Goal: Transaction & Acquisition: Download file/media

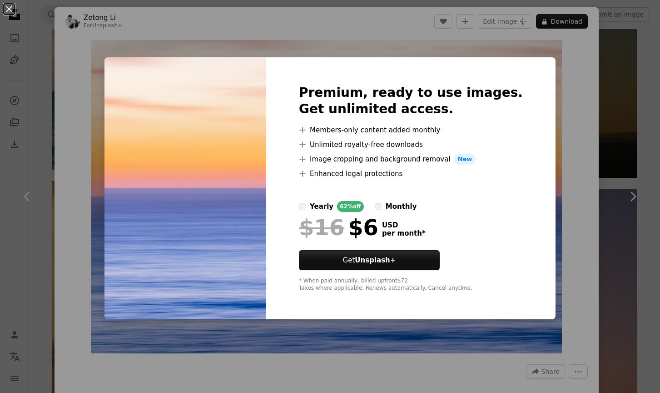
scroll to position [31, 0]
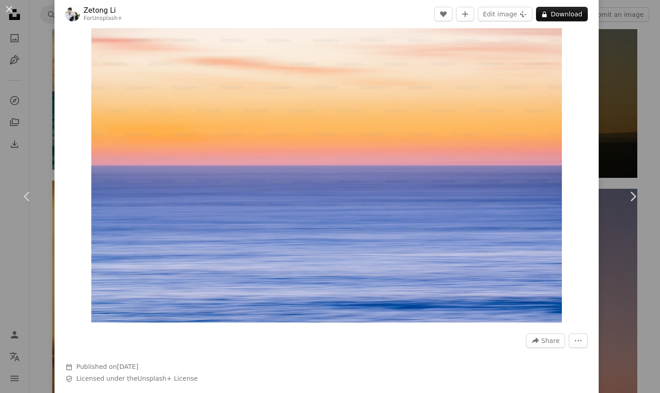
click at [419, 175] on img "Zoom in on this image" at bounding box center [326, 165] width 471 height 313
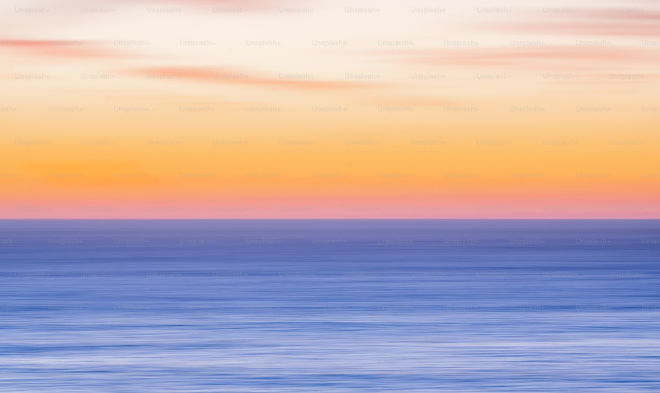
scroll to position [24, 0]
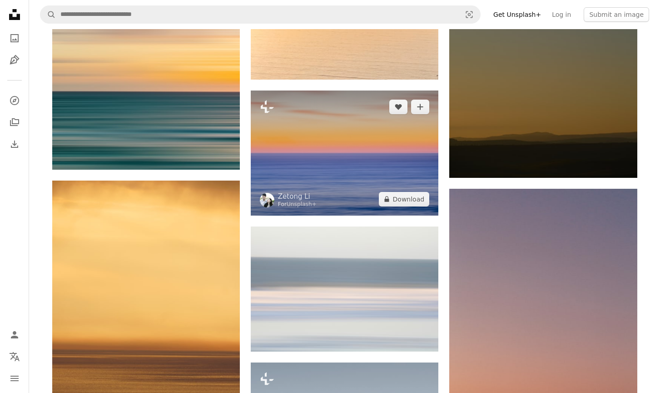
click at [408, 149] on img at bounding box center [345, 152] width 188 height 125
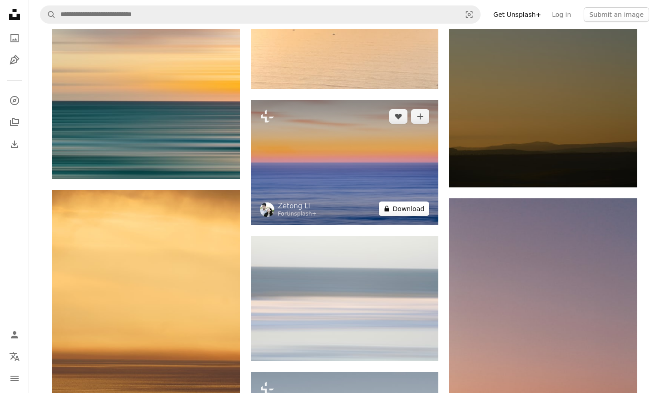
scroll to position [1992, 0]
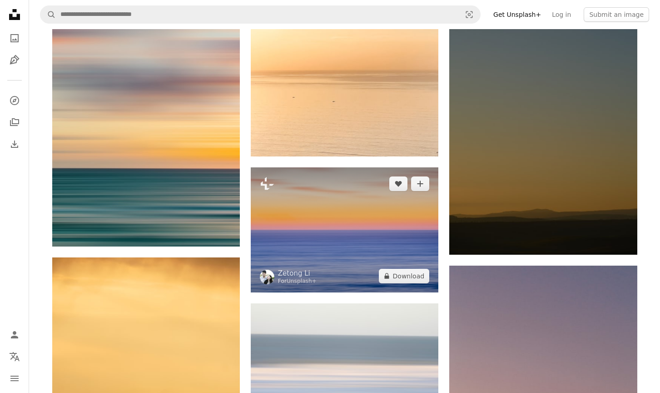
click at [385, 194] on img at bounding box center [345, 229] width 188 height 125
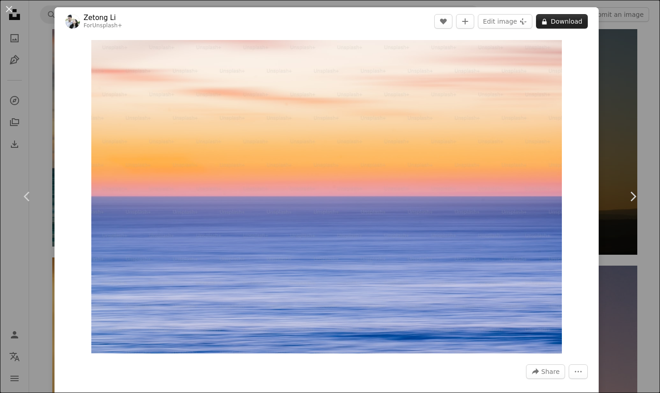
click at [565, 20] on button "A lock Download" at bounding box center [562, 21] width 52 height 15
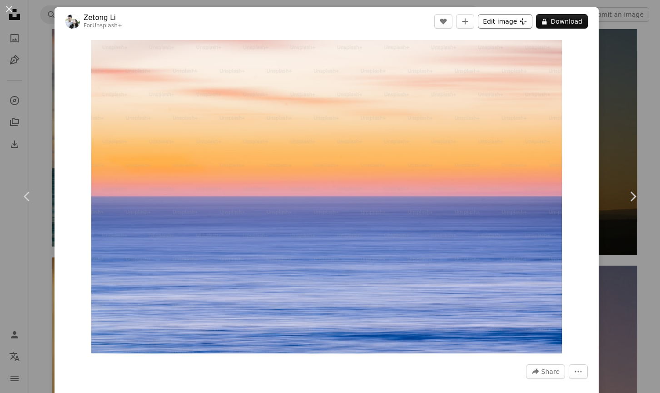
click at [522, 22] on button "Edit image Plus sign for Unsplash+" at bounding box center [505, 21] width 55 height 15
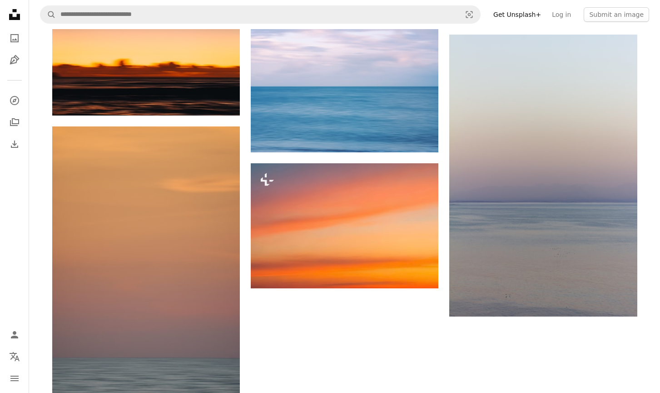
scroll to position [3463, 0]
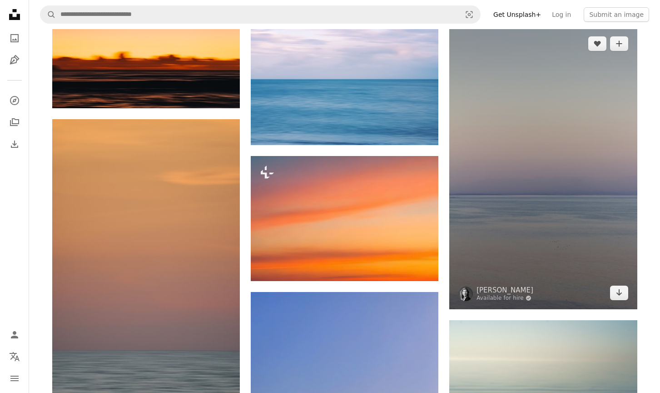
click at [558, 85] on img at bounding box center [543, 168] width 188 height 282
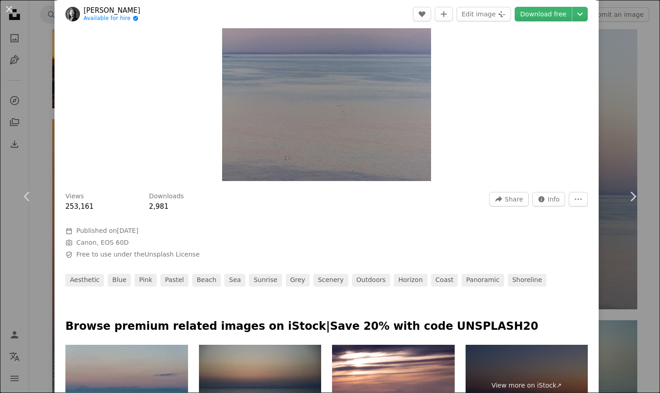
scroll to position [145, 0]
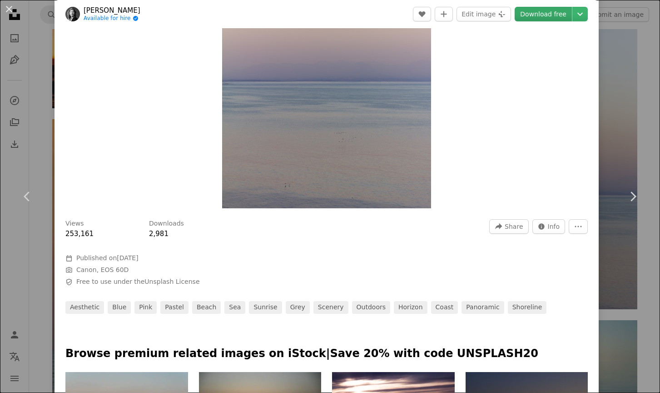
click at [557, 12] on link "Download free" at bounding box center [543, 14] width 57 height 15
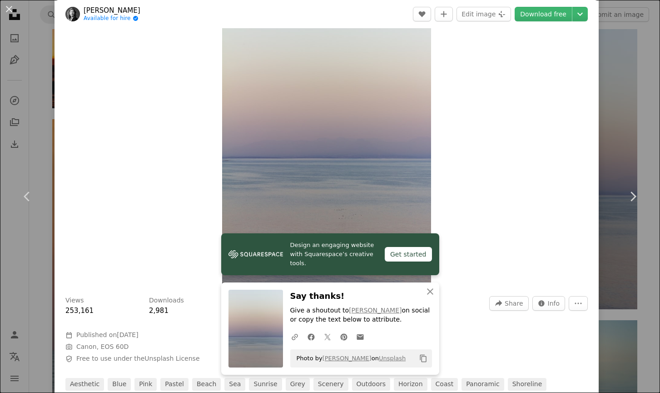
scroll to position [48, 0]
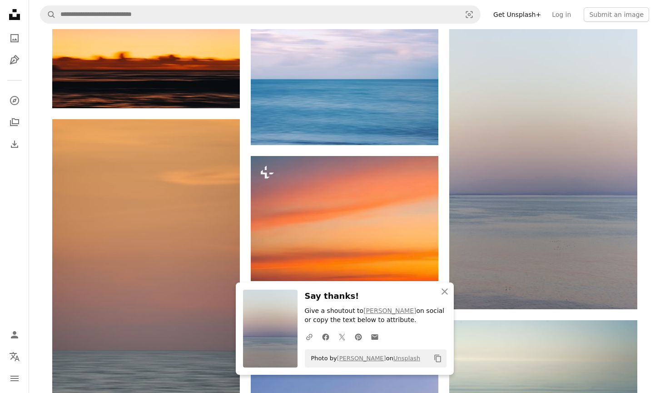
scroll to position [3476, 0]
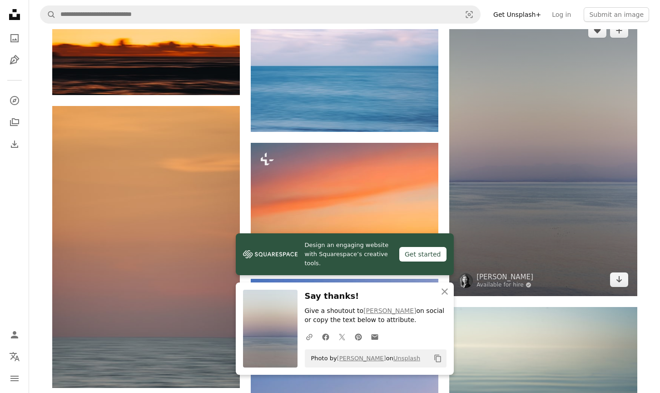
click at [557, 77] on img at bounding box center [543, 155] width 188 height 282
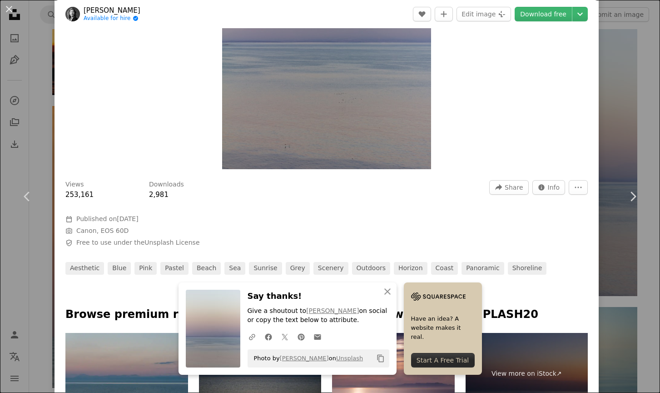
scroll to position [184, 0]
click at [560, 182] on span "Info" at bounding box center [554, 187] width 12 height 14
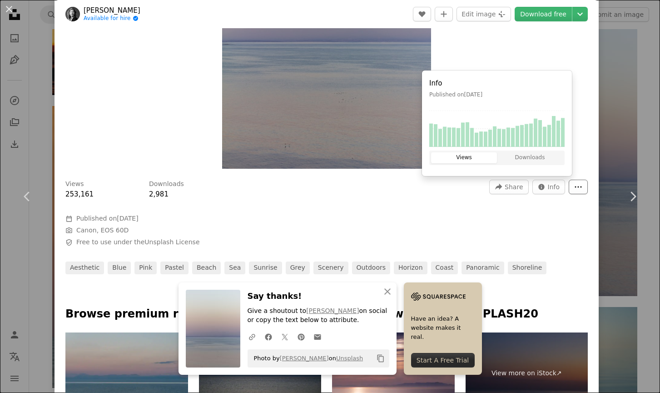
click at [583, 185] on icon "More Actions" at bounding box center [578, 187] width 8 height 8
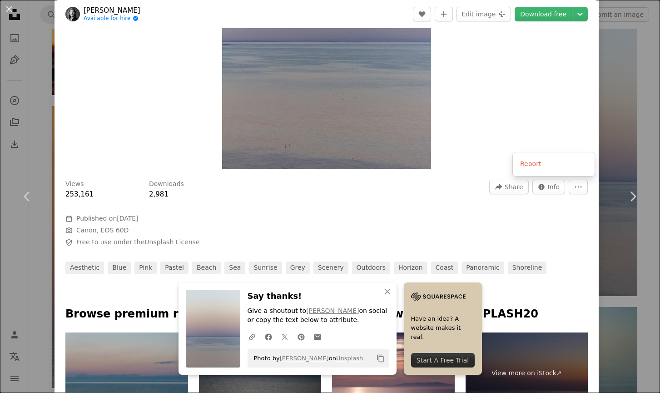
click at [535, 80] on dialog "An X shape Chevron left Chevron right An X shape Close Say thanks! Give a shout…" at bounding box center [330, 196] width 660 height 393
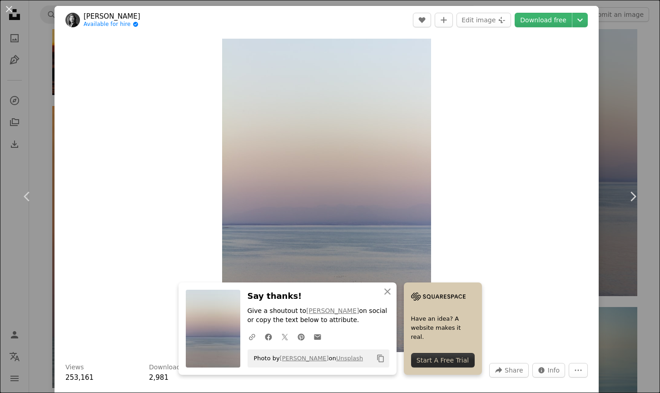
scroll to position [10, 0]
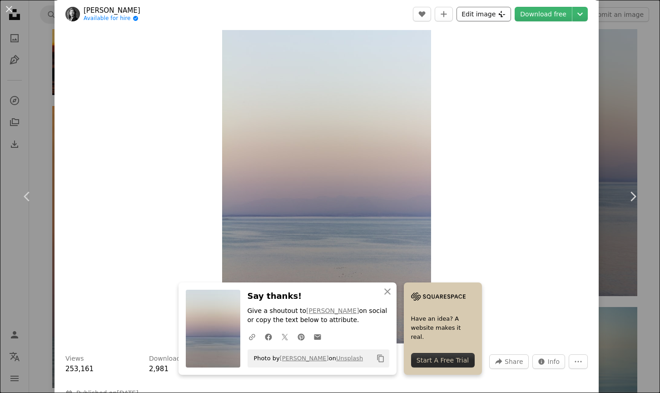
click at [485, 13] on button "Edit image Plus sign for Unsplash+" at bounding box center [484, 14] width 55 height 15
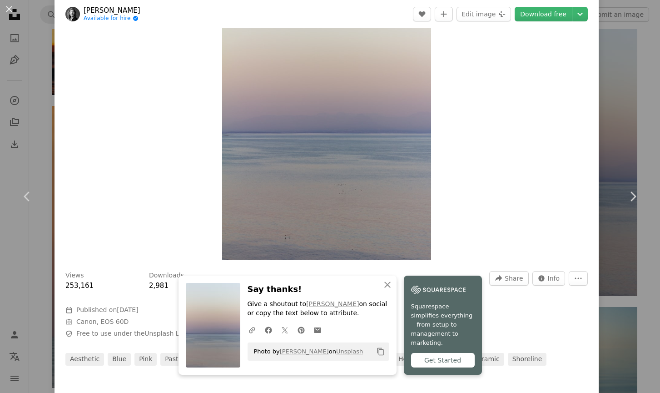
scroll to position [196, 0]
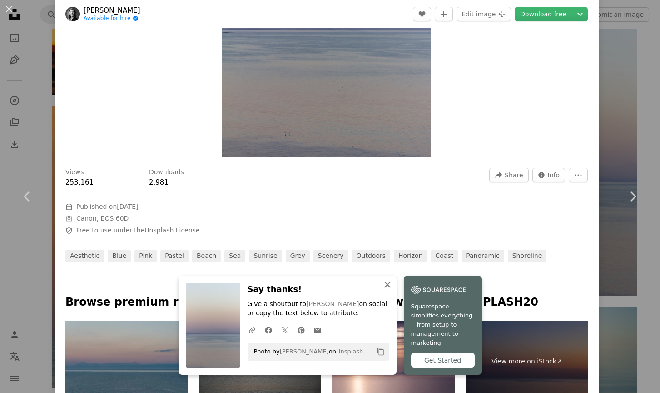
click at [387, 286] on icon "An X shape" at bounding box center [387, 284] width 11 height 11
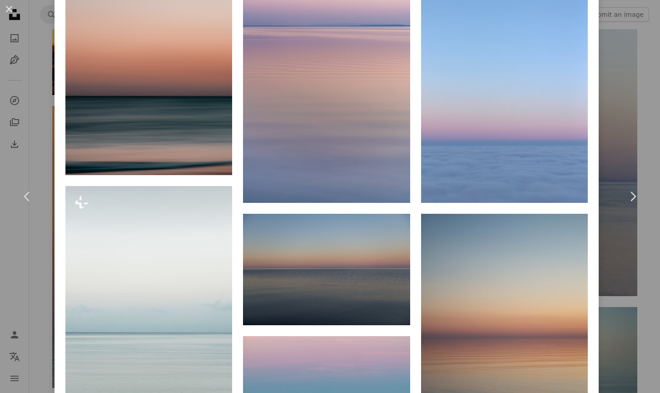
scroll to position [695, 0]
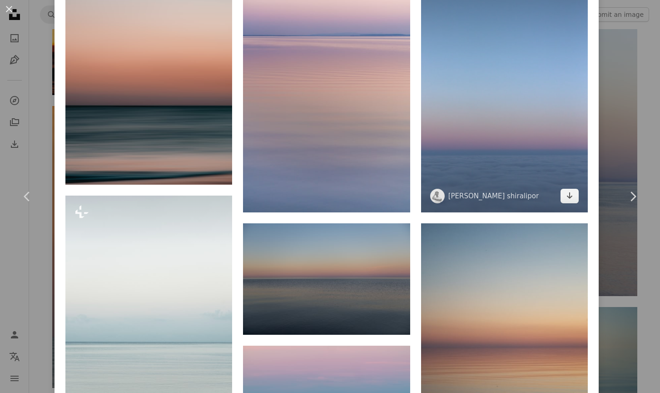
click at [556, 158] on img at bounding box center [504, 87] width 167 height 250
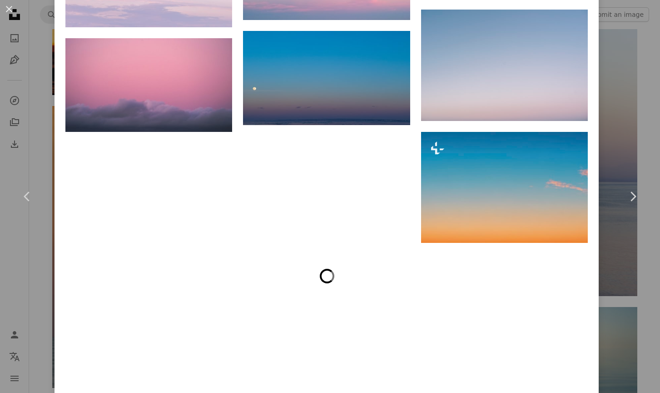
scroll to position [1783, 0]
